Goal: Information Seeking & Learning: Check status

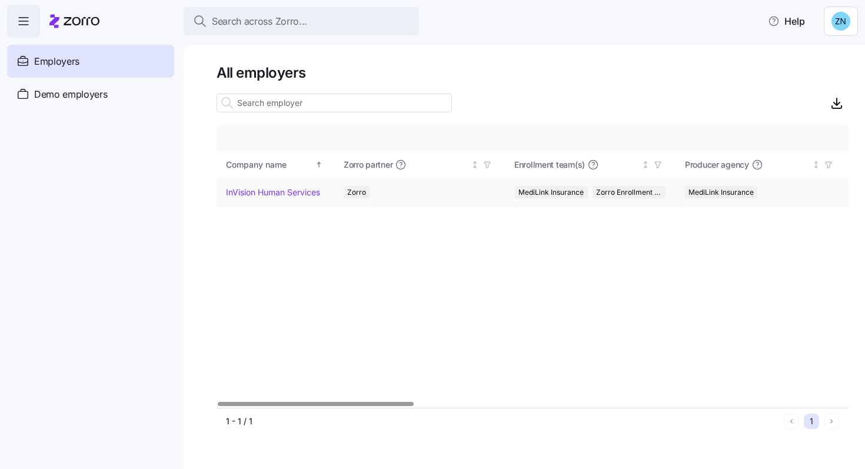
click at [276, 199] on td "InVision Human Services" at bounding box center [276, 192] width 118 height 29
click at [298, 192] on link "InVision Human Services" at bounding box center [273, 192] width 94 height 12
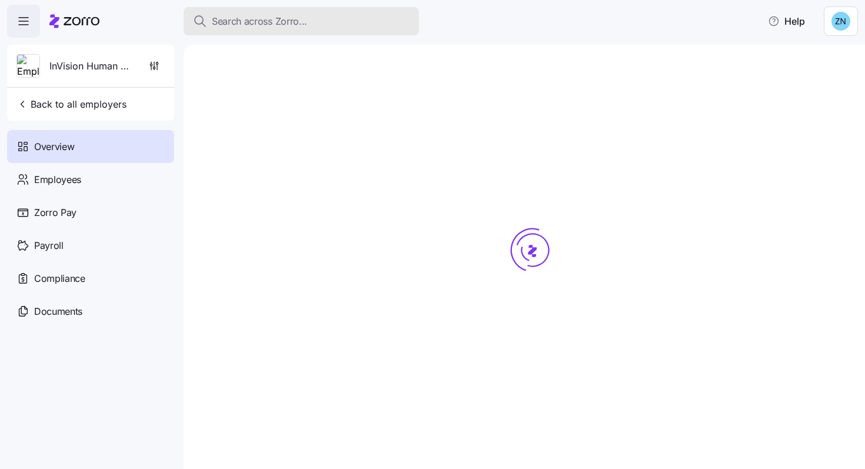
click at [274, 26] on span "Search across Zorro..." at bounding box center [259, 21] width 95 height 15
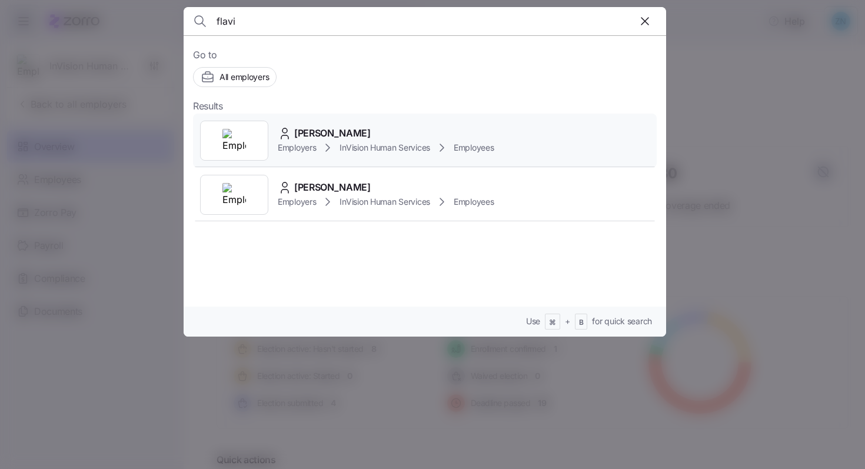
type input "flavi"
click at [319, 134] on span "[PERSON_NAME]" at bounding box center [332, 133] width 76 height 15
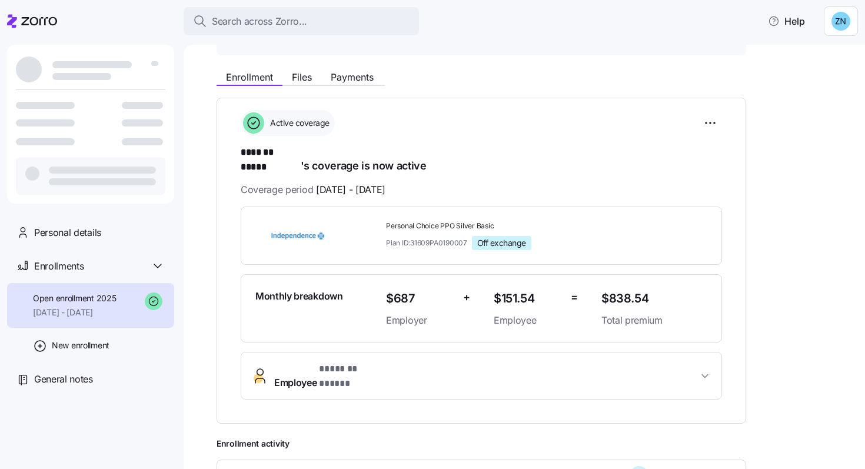
click at [314, 374] on button "Employee * ******* ***** *" at bounding box center [481, 375] width 480 height 47
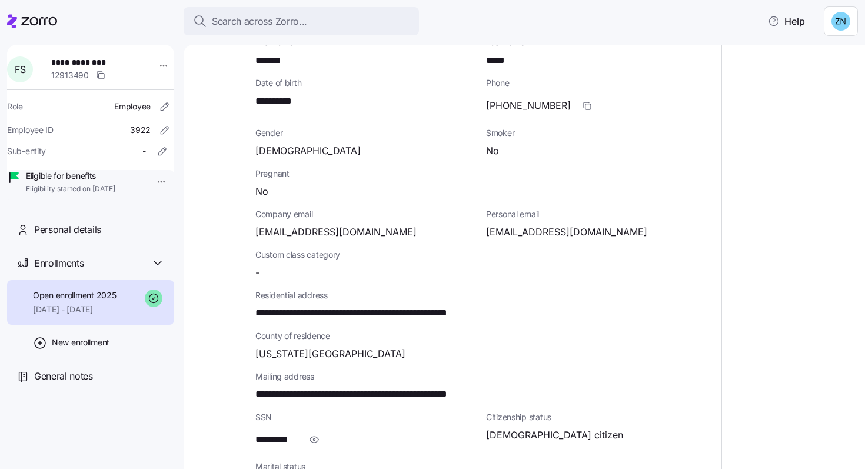
scroll to position [518, 0]
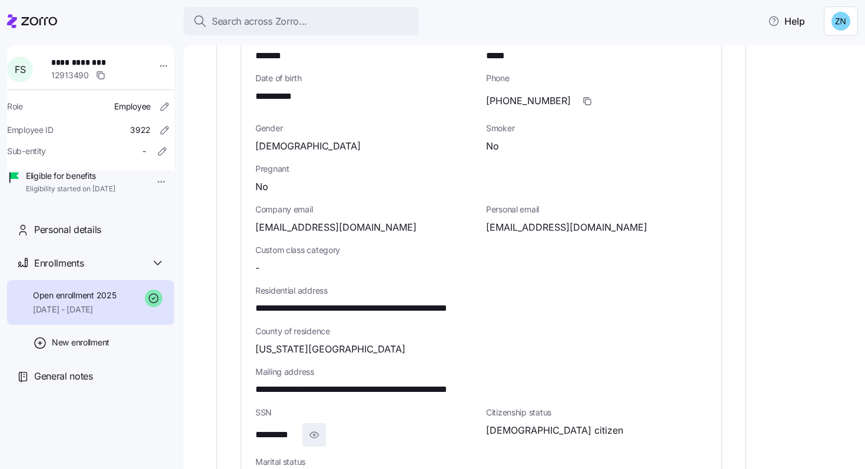
click at [316, 424] on span "button" at bounding box center [314, 435] width 22 height 22
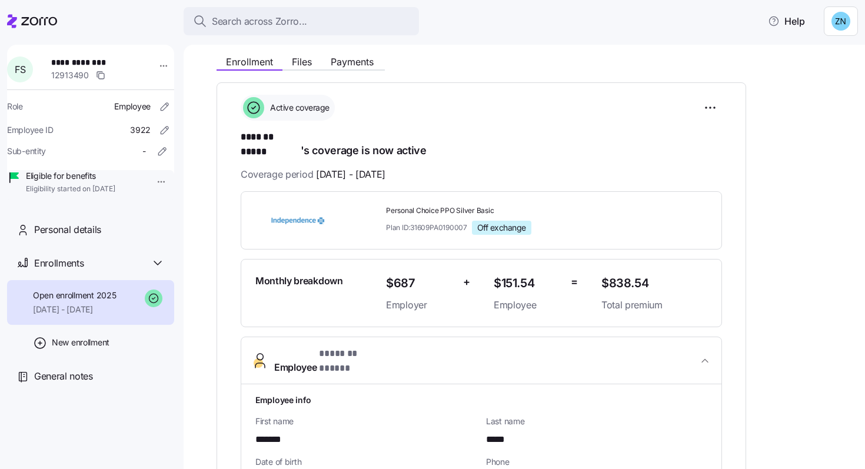
scroll to position [134, 0]
click at [417, 348] on span "Employee * ******* ***** *" at bounding box center [486, 362] width 424 height 28
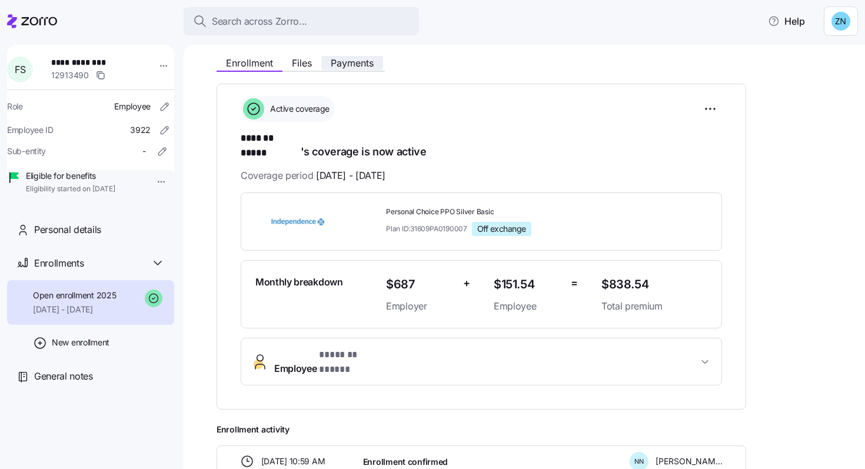
click at [346, 56] on button "Payments" at bounding box center [352, 63] width 62 height 14
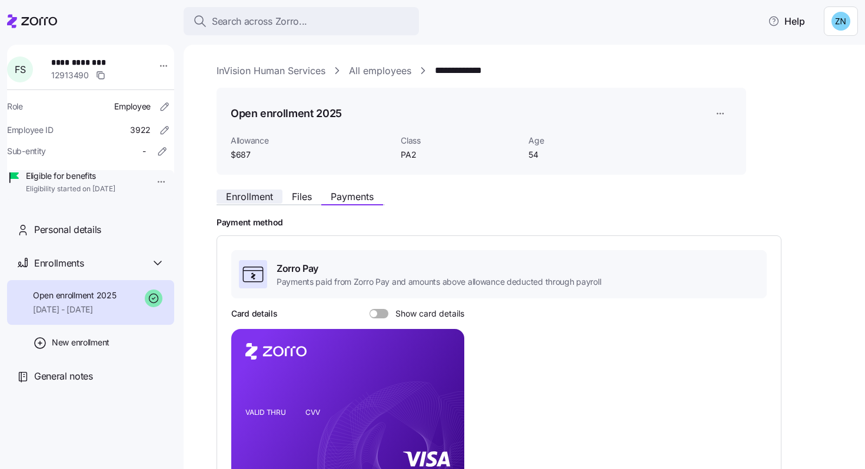
click at [261, 189] on button "Enrollment" at bounding box center [250, 196] width 66 height 14
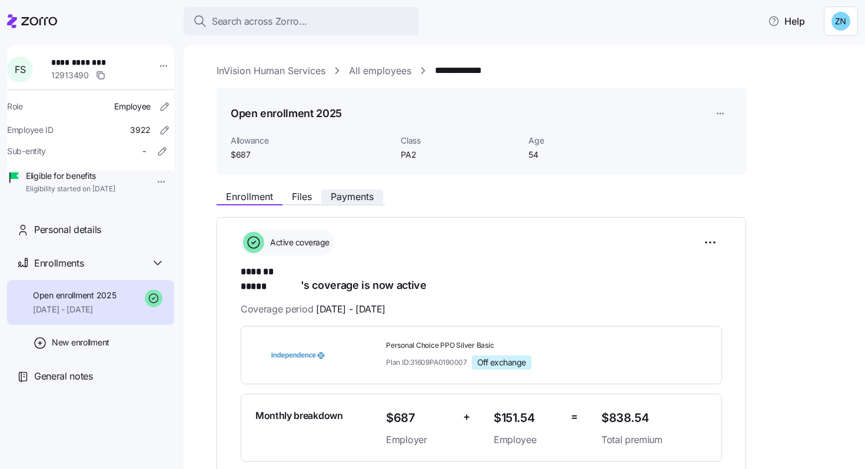
click at [361, 194] on span "Payments" at bounding box center [352, 196] width 43 height 9
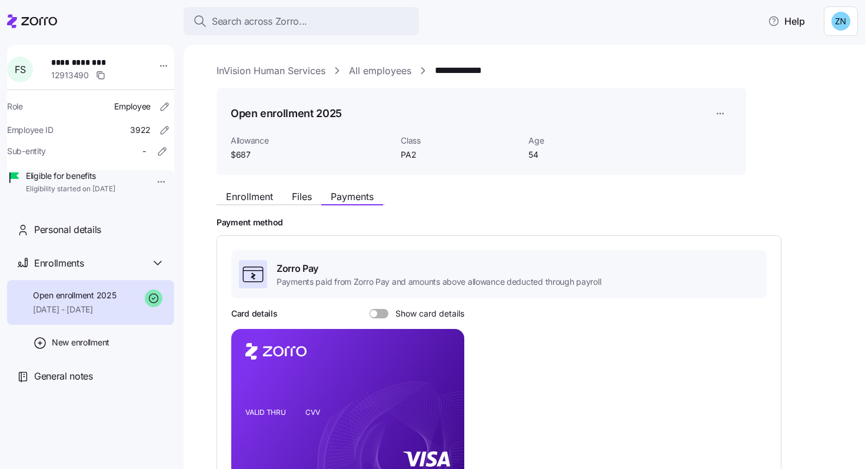
click at [375, 313] on span at bounding box center [373, 313] width 7 height 7
click at [369, 309] on input "Show card details" at bounding box center [369, 309] width 0 height 0
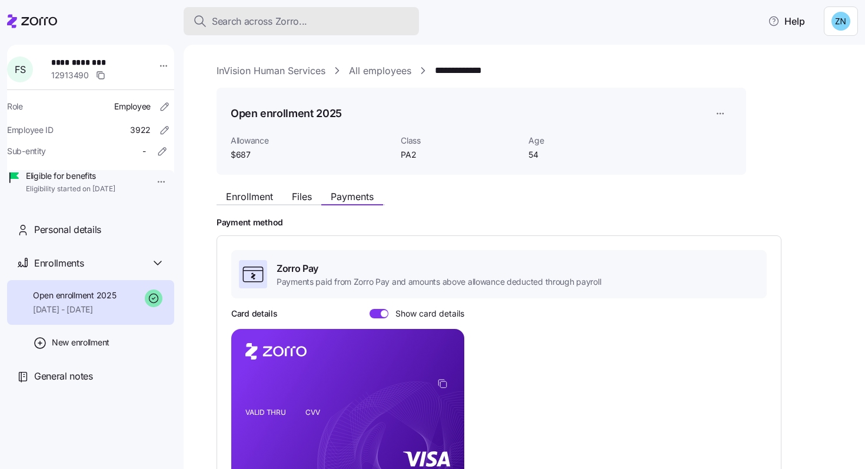
click at [351, 33] on button "Search across Zorro..." at bounding box center [301, 21] width 235 height 28
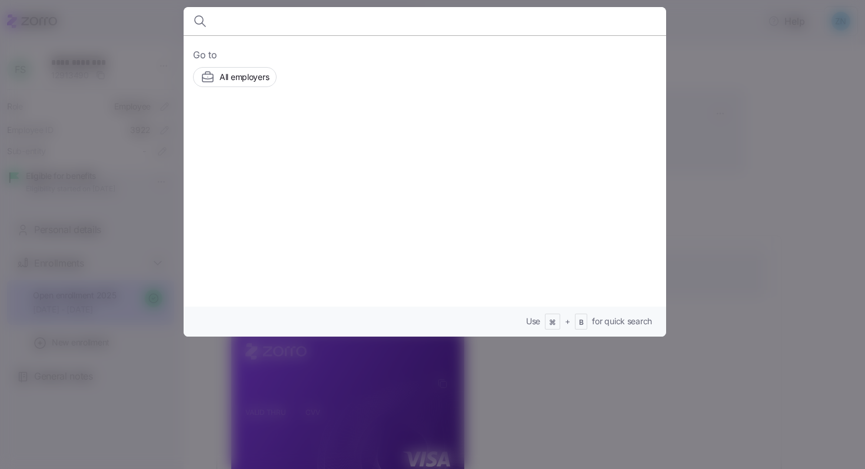
click at [317, 15] on input at bounding box center [367, 21] width 301 height 28
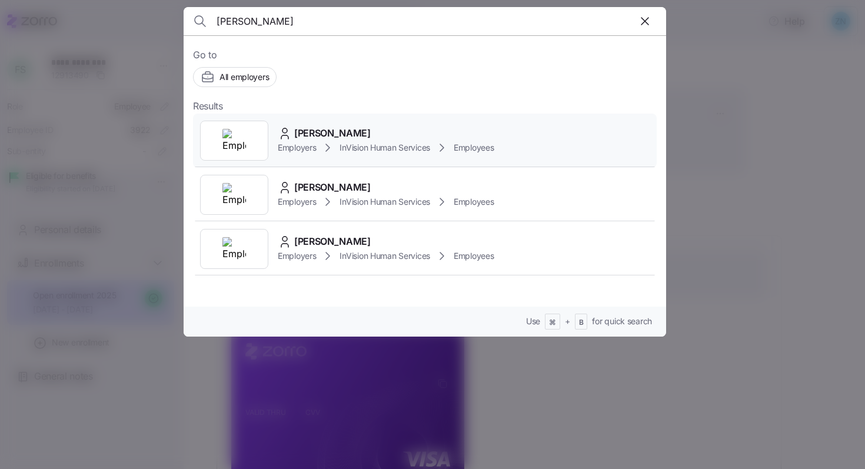
type input "[PERSON_NAME]"
click at [339, 132] on span "[PERSON_NAME]" at bounding box center [332, 133] width 76 height 15
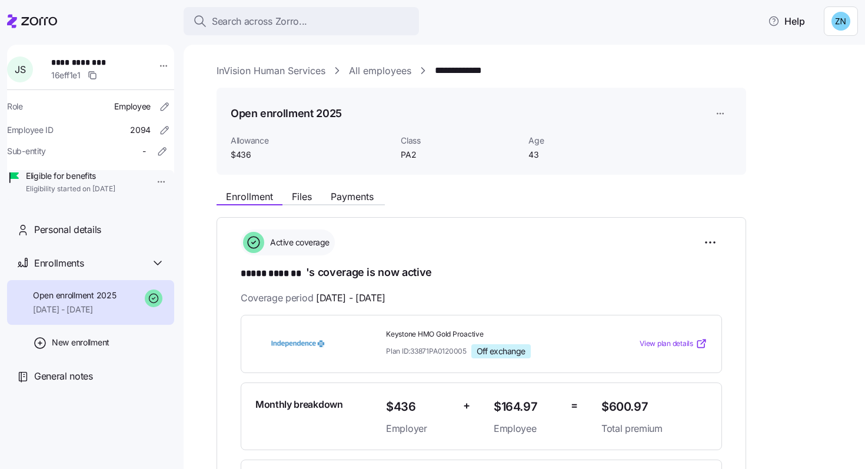
scroll to position [269, 0]
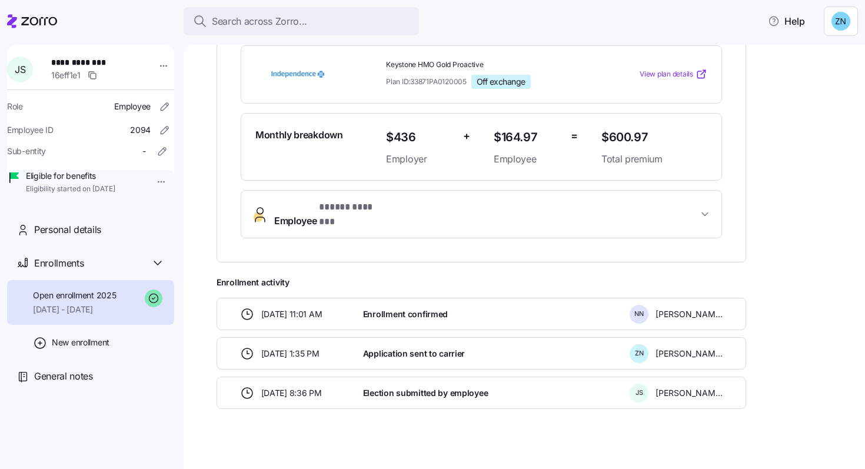
click at [407, 208] on span "Employee * ***** ******* *" at bounding box center [486, 214] width 424 height 28
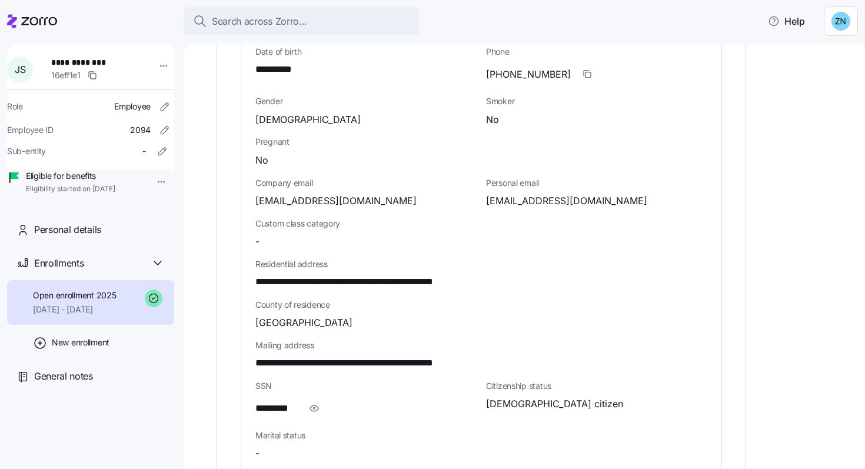
scroll to position [587, 0]
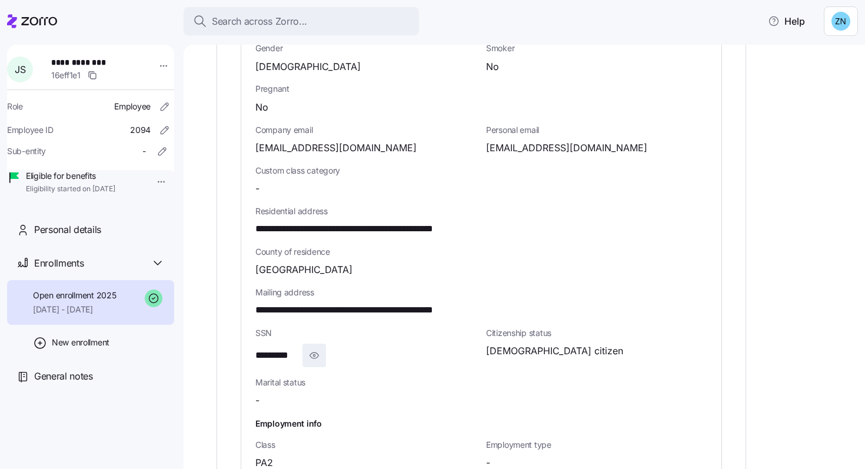
click at [314, 348] on icon "button" at bounding box center [314, 355] width 12 height 14
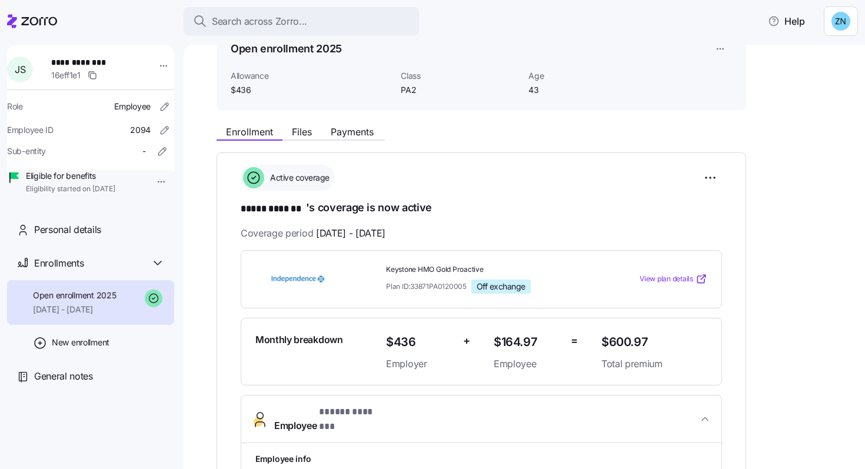
scroll to position [56, 0]
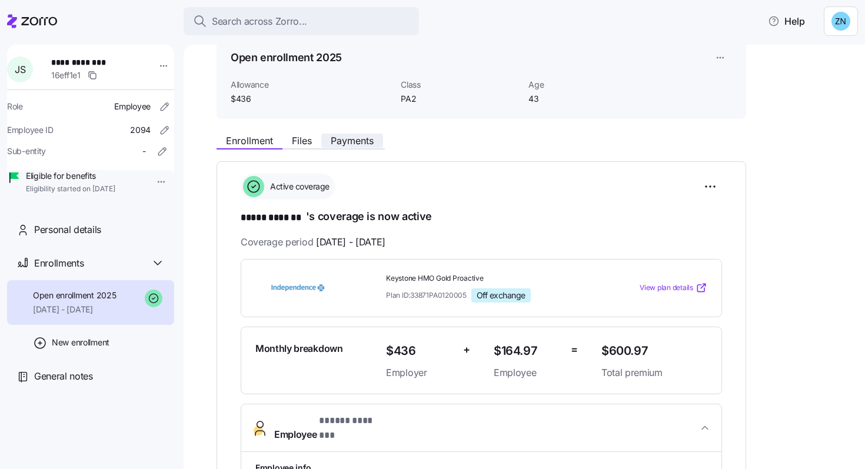
click at [351, 142] on span "Payments" at bounding box center [352, 140] width 43 height 9
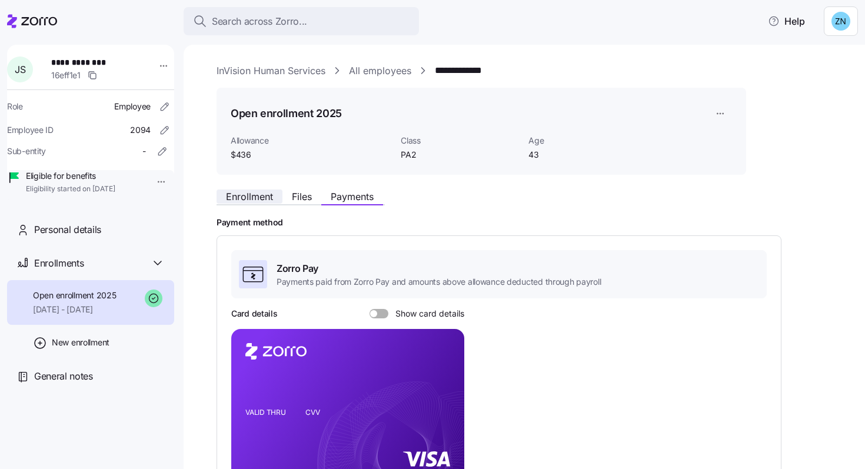
click at [259, 192] on span "Enrollment" at bounding box center [249, 196] width 47 height 9
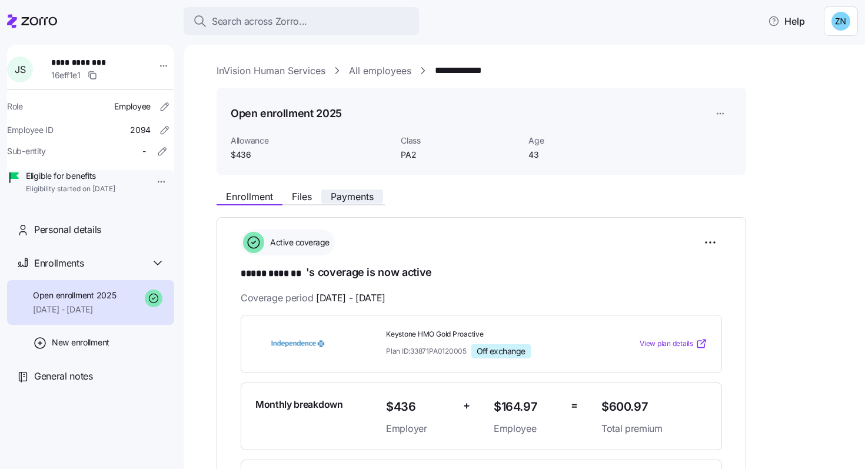
click at [379, 198] on button "Payments" at bounding box center [352, 196] width 62 height 14
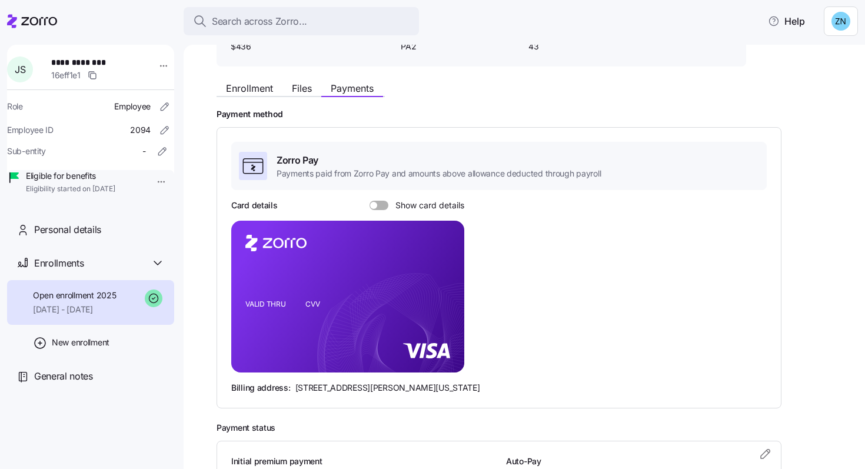
scroll to position [117, 0]
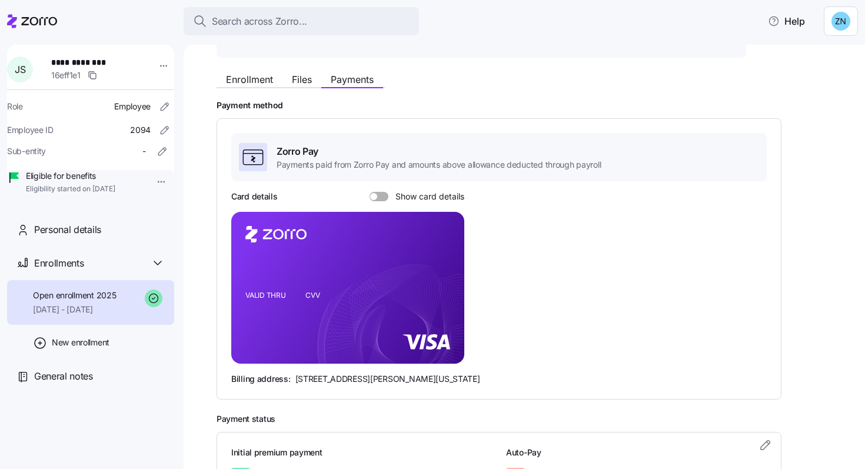
click at [386, 194] on span at bounding box center [383, 196] width 12 height 9
click at [369, 192] on input "Show card details" at bounding box center [369, 192] width 0 height 0
